Goal: Communication & Community: Answer question/provide support

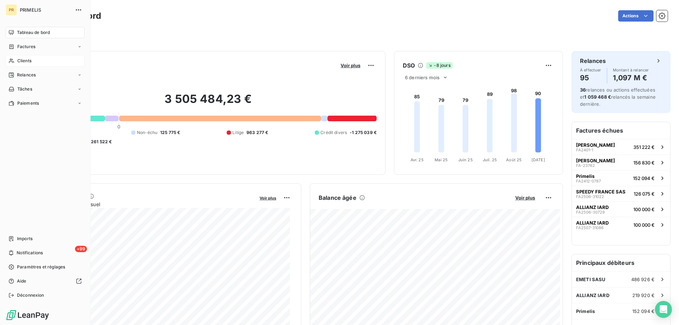
click at [19, 62] on span "Clients" at bounding box center [24, 61] width 14 height 6
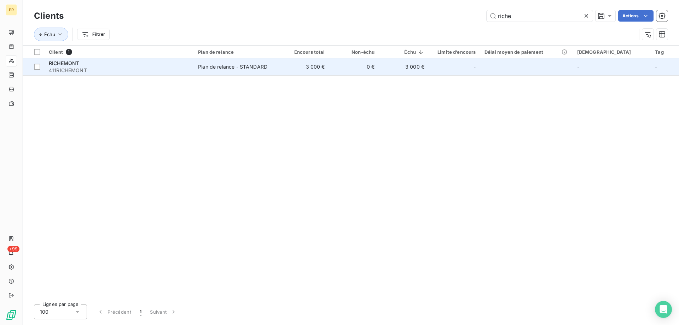
type input "riche"
click at [63, 69] on span "411RICHEMONT" at bounding box center [119, 70] width 141 height 7
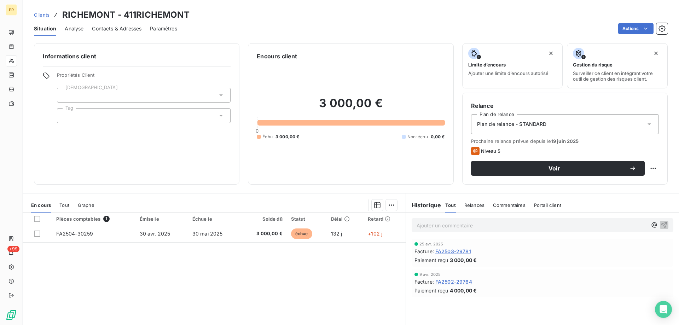
click at [118, 26] on span "Contacts & Adresses" at bounding box center [116, 28] width 49 height 7
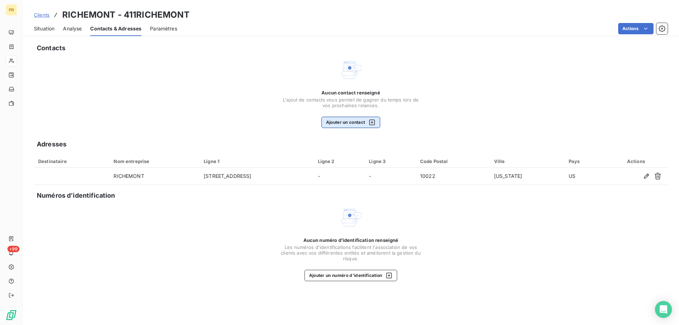
click at [346, 119] on button "Ajouter un contact" at bounding box center [350, 122] width 59 height 11
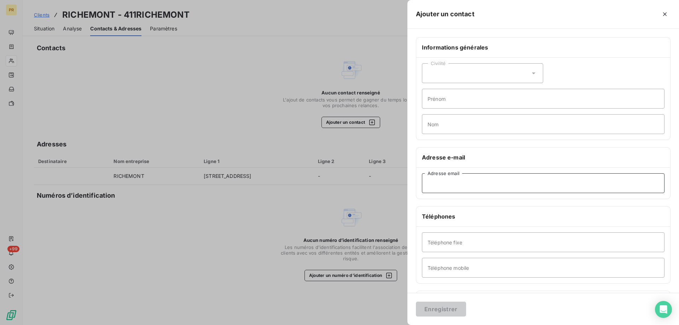
click at [428, 182] on input "Adresse email" at bounding box center [543, 183] width 242 height 20
paste input "[PERSON_NAME][EMAIL_ADDRESS][DOMAIN_NAME]"
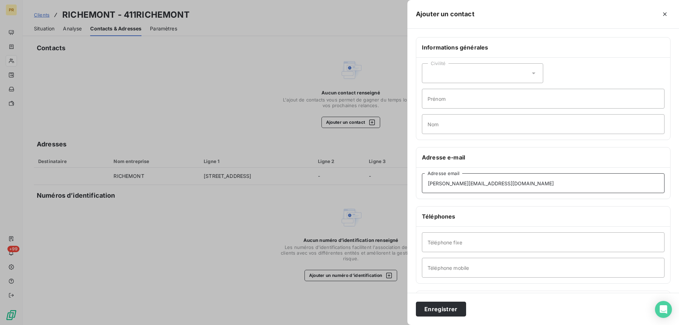
click at [428, 182] on input "[PERSON_NAME][EMAIL_ADDRESS][DOMAIN_NAME]" at bounding box center [543, 183] width 242 height 20
type input "[PERSON_NAME][EMAIL_ADDRESS][DOMAIN_NAME]"
click at [458, 81] on div "Civilité" at bounding box center [482, 73] width 121 height 20
click at [451, 90] on span "Madame" at bounding box center [445, 91] width 19 height 7
click at [448, 100] on input "Prénom" at bounding box center [543, 99] width 242 height 20
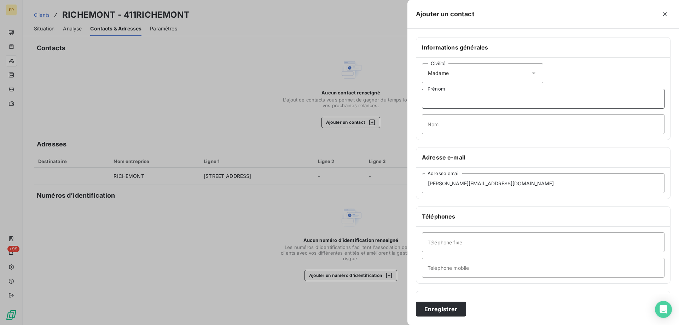
type input "G"
type input "[PERSON_NAME]"
click at [442, 126] on input "Nom" at bounding box center [543, 124] width 242 height 20
click at [481, 121] on input "Nom" at bounding box center [543, 124] width 242 height 20
type input "GOURIOU"
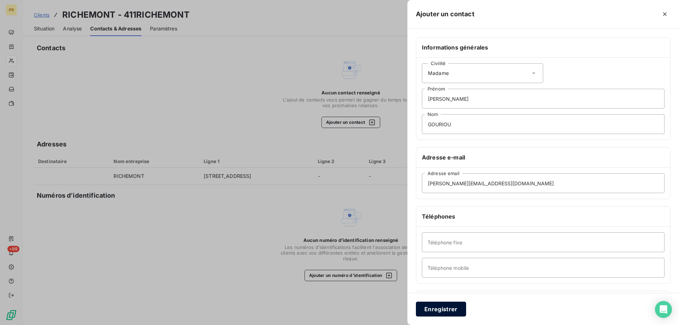
click at [447, 311] on button "Enregistrer" at bounding box center [441, 309] width 50 height 15
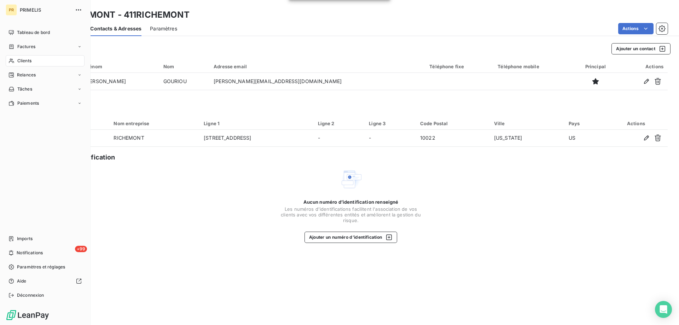
click at [26, 60] on span "Clients" at bounding box center [24, 61] width 14 height 6
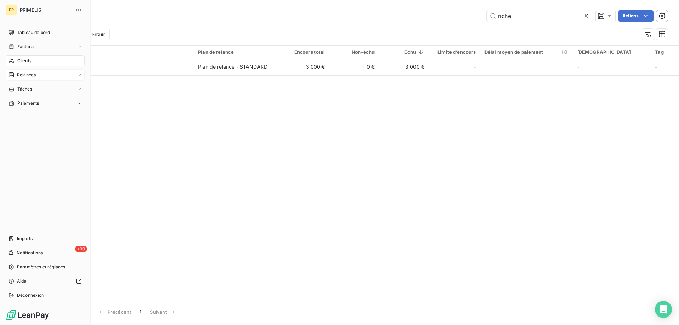
click at [11, 72] on icon at bounding box center [11, 75] width 6 height 6
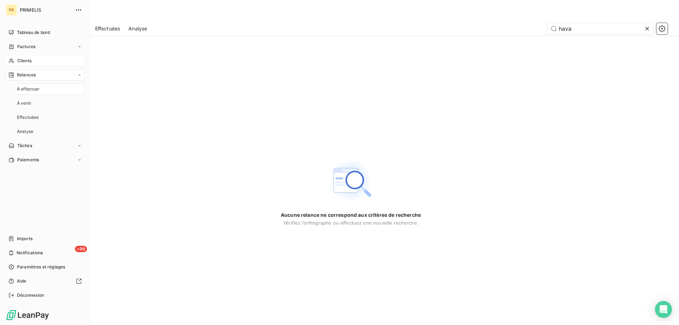
click at [28, 87] on span "À effectuer" at bounding box center [28, 89] width 23 height 6
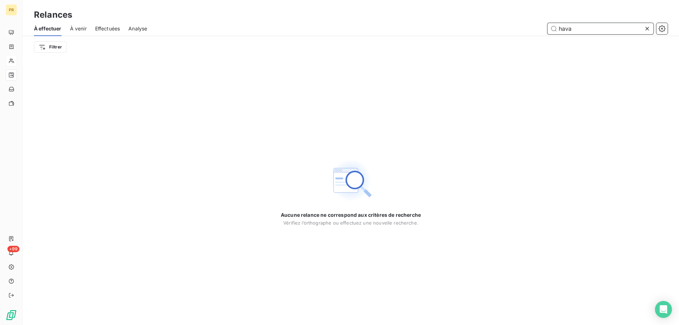
click at [583, 26] on input "hava" at bounding box center [600, 28] width 106 height 11
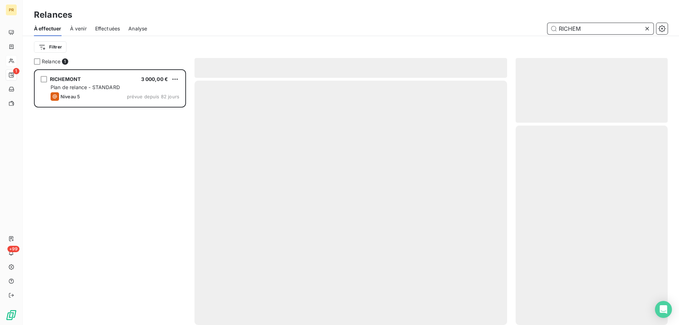
scroll to position [250, 147]
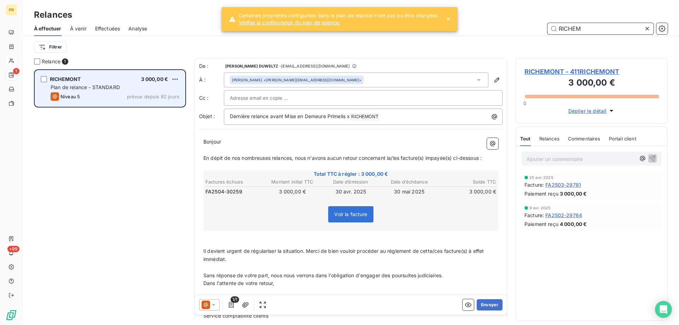
type input "RICHEM"
click at [117, 84] on span "Plan de relance - STANDARD" at bounding box center [85, 87] width 69 height 6
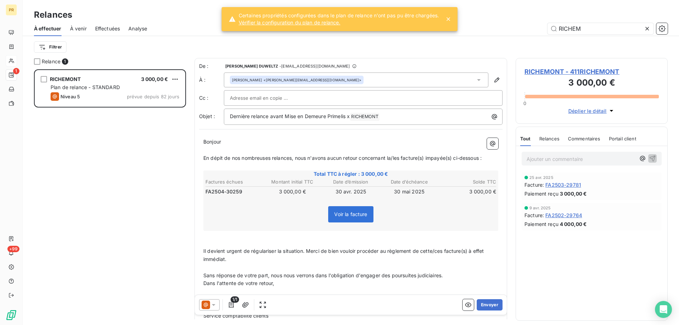
click at [217, 308] on div at bounding box center [209, 304] width 21 height 11
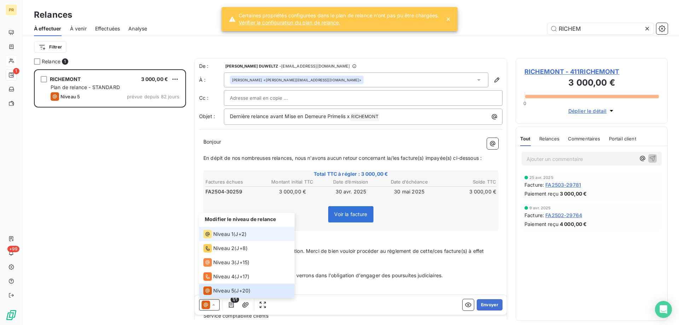
click at [228, 235] on span "Niveau 1" at bounding box center [223, 233] width 20 height 7
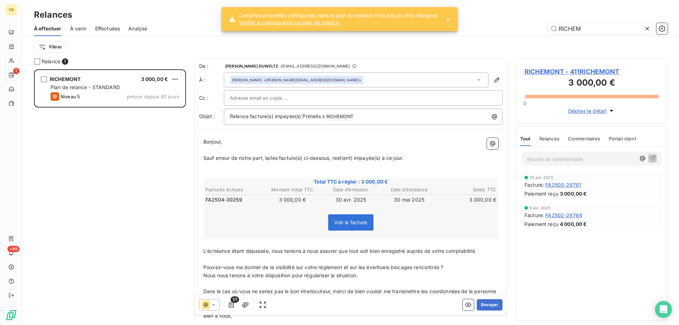
click at [281, 99] on input "text" at bounding box center [268, 98] width 76 height 11
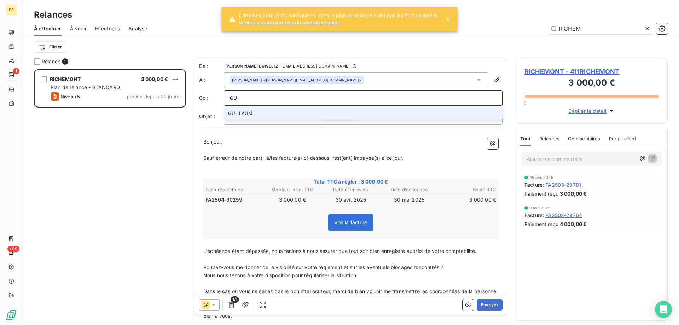
type input "G"
type input "[PERSON_NAME][EMAIL_ADDRESS][DOMAIN_NAME]"
click at [269, 111] on li "[PERSON_NAME][EMAIL_ADDRESS][DOMAIN_NAME]" at bounding box center [363, 113] width 279 height 12
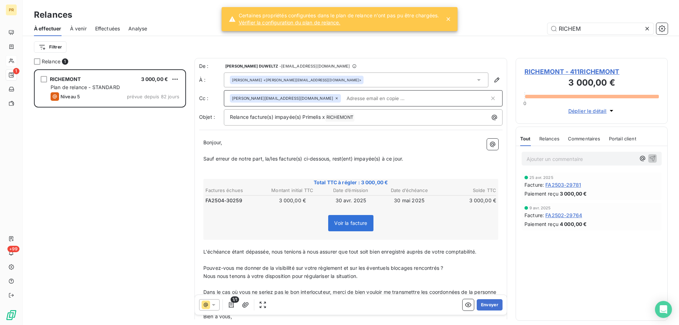
click at [291, 156] on span "Sauf erreur de notre part, la/les facture(s) ci-dessous, rest(ent) impayée(s) à…" at bounding box center [303, 159] width 200 height 6
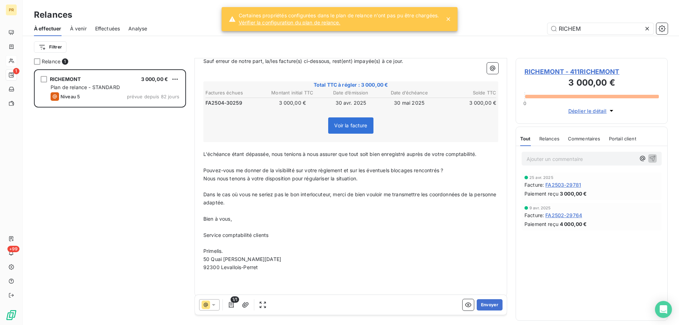
scroll to position [104, 0]
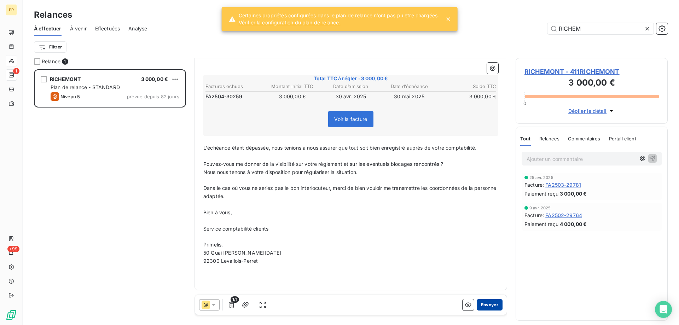
click at [487, 301] on button "Envoyer" at bounding box center [489, 304] width 26 height 11
